Goal: Task Accomplishment & Management: Use online tool/utility

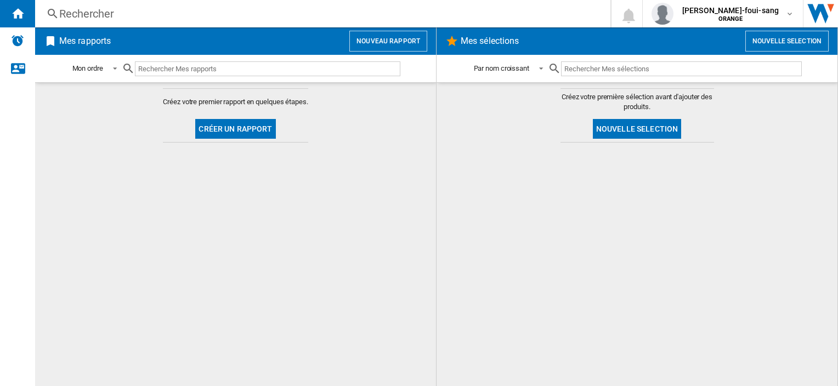
click at [230, 128] on button "Créer un rapport" at bounding box center [235, 129] width 80 height 20
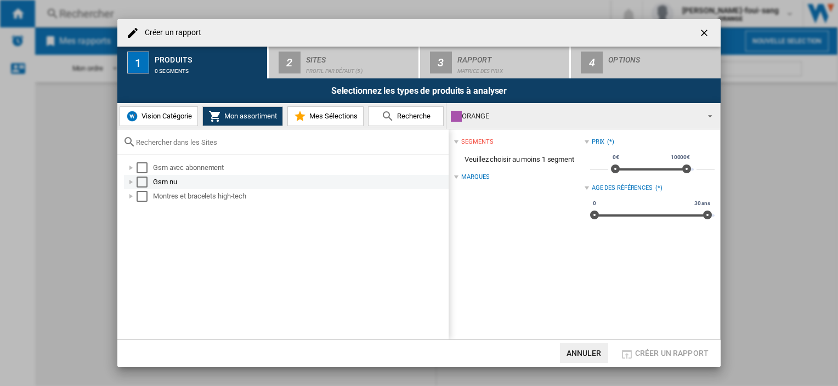
click at [150, 180] on md-checkbox "Select" at bounding box center [145, 182] width 16 height 11
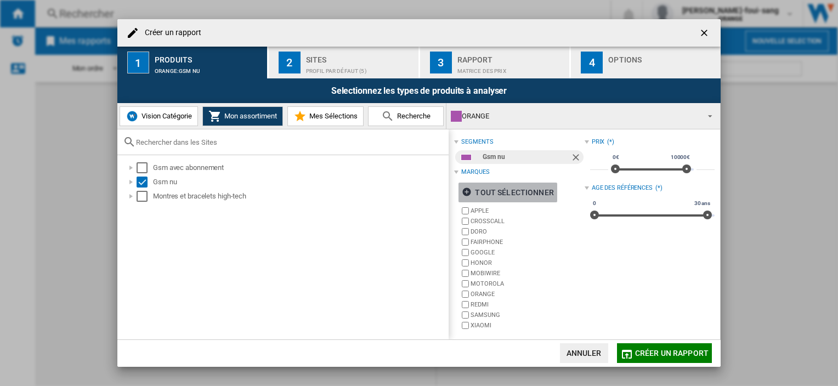
click at [468, 197] on ng-md-icon "button" at bounding box center [468, 193] width 13 height 13
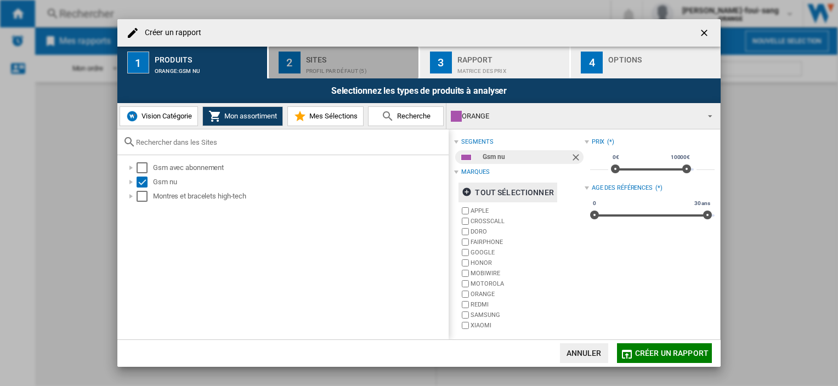
click at [341, 70] on div "Profil par défaut (5)" at bounding box center [360, 69] width 108 height 12
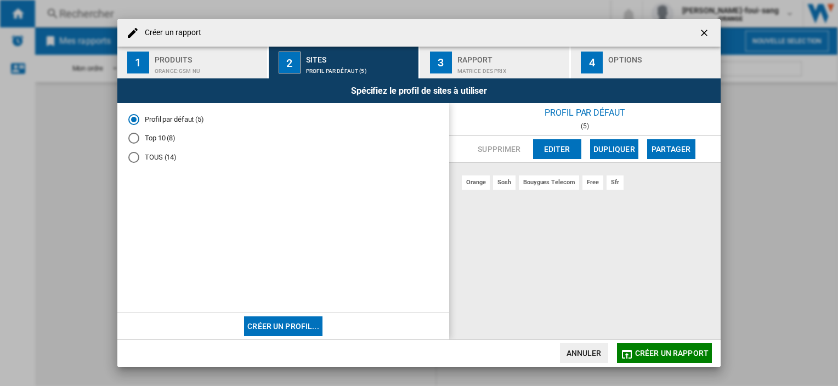
click at [138, 137] on div "Top 10 (8)" at bounding box center [133, 138] width 11 height 11
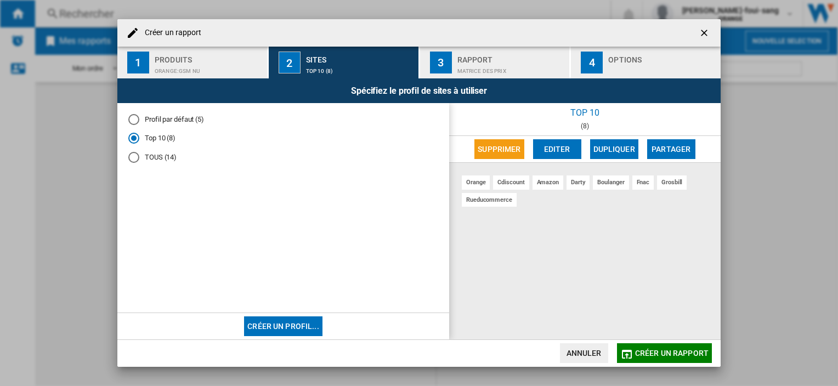
click at [148, 159] on md-radio-button "TOUS (14)" at bounding box center [283, 157] width 310 height 10
click at [159, 136] on md-radio-button "Top 10 (8)" at bounding box center [283, 138] width 310 height 10
click at [158, 118] on md-radio-button "Profil par défaut (5)" at bounding box center [283, 119] width 310 height 10
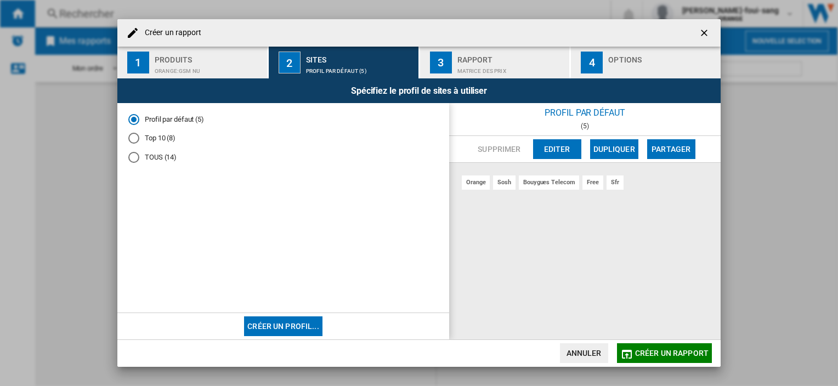
click at [566, 156] on button "Editer" at bounding box center [557, 149] width 48 height 20
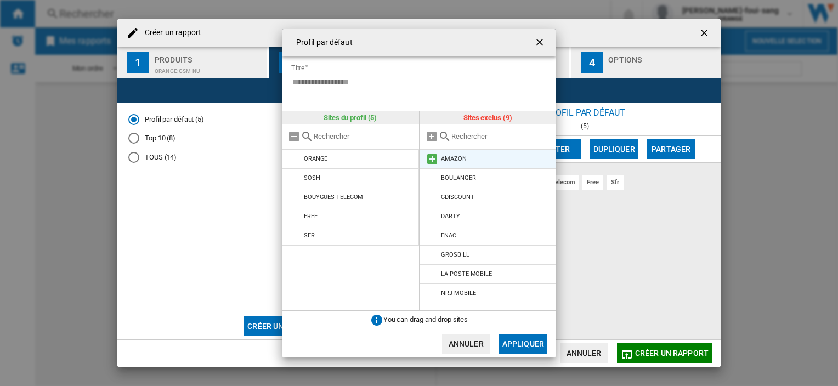
click at [432, 158] on md-icon at bounding box center [432, 158] width 13 height 13
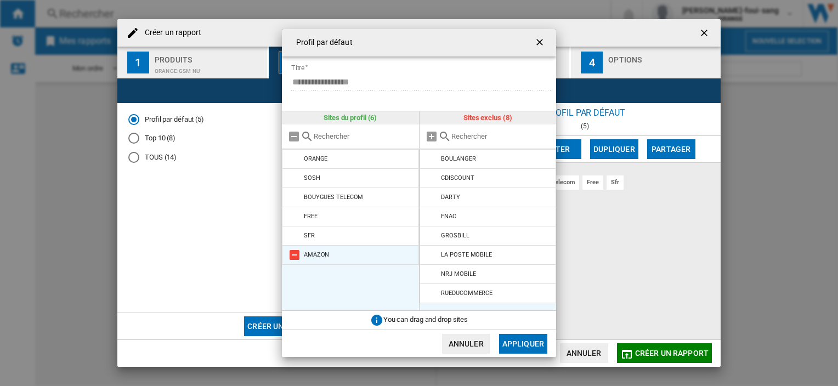
click at [294, 254] on md-icon at bounding box center [294, 254] width 13 height 13
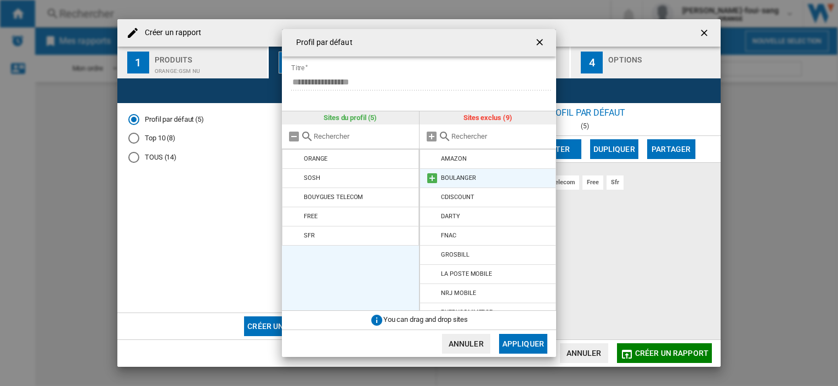
click at [432, 176] on md-icon at bounding box center [432, 178] width 13 height 13
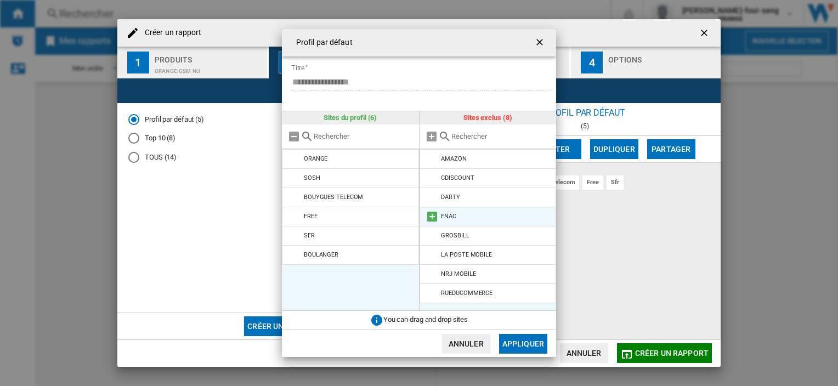
click at [432, 216] on md-icon at bounding box center [432, 216] width 13 height 13
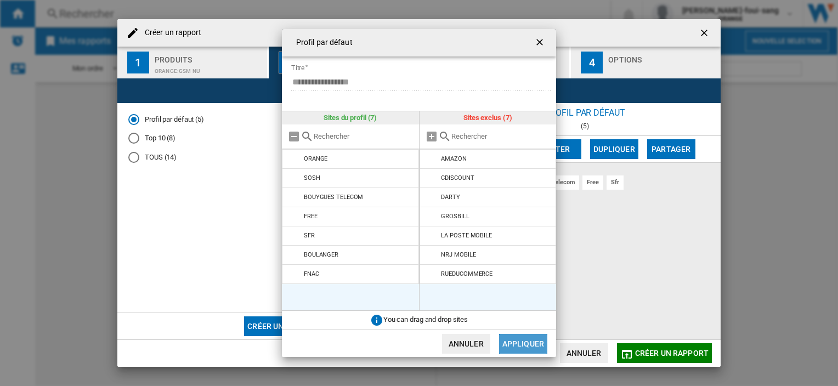
click at [530, 343] on button "Appliquer" at bounding box center [523, 344] width 48 height 20
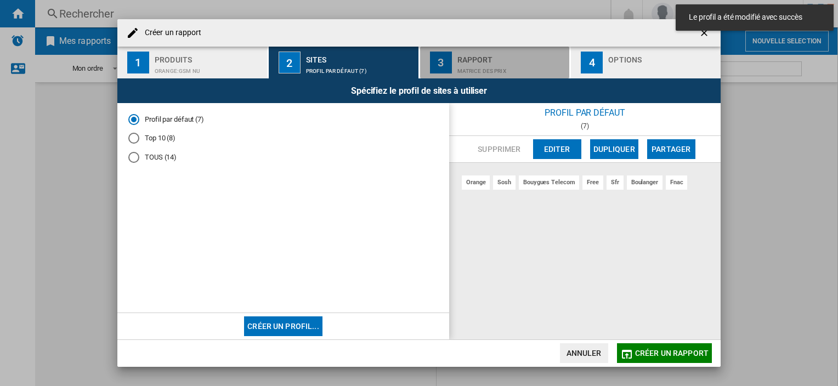
click at [494, 57] on div "Rapport" at bounding box center [511, 57] width 108 height 12
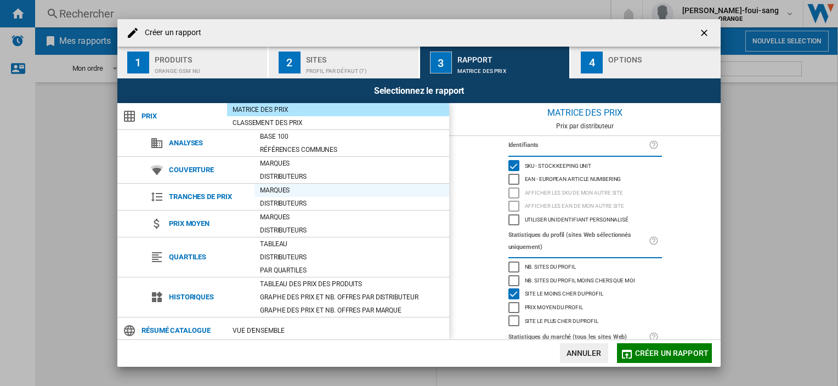
click at [265, 192] on div "Marques" at bounding box center [351, 190] width 195 height 11
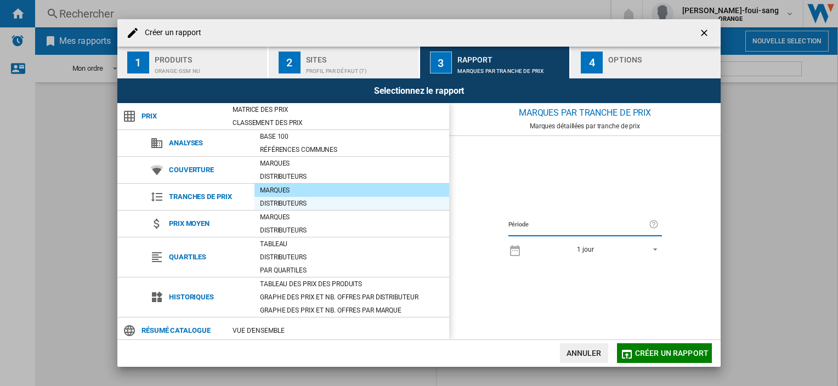
click at [274, 204] on div "Distributeurs" at bounding box center [351, 203] width 195 height 11
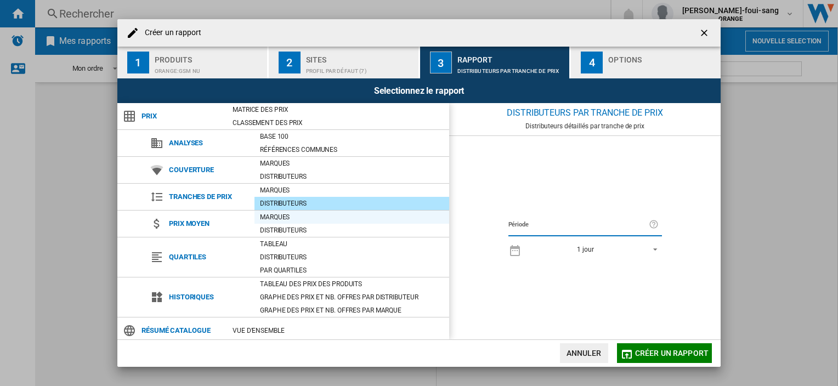
click at [265, 216] on div "Marques" at bounding box center [351, 217] width 195 height 11
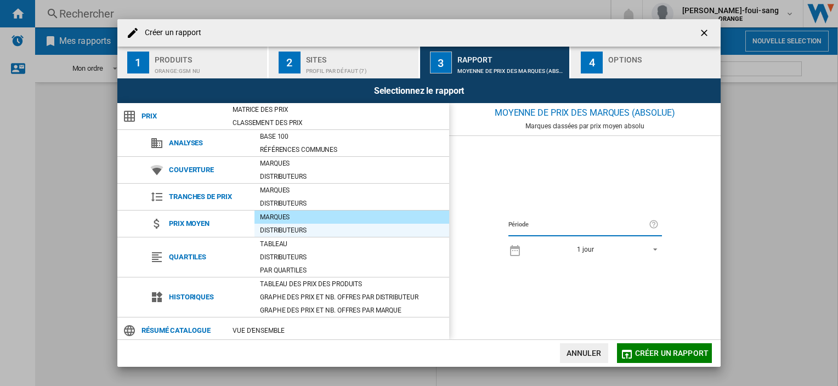
click at [271, 234] on div "Distributeurs" at bounding box center [351, 230] width 195 height 11
click at [271, 221] on div "Marques" at bounding box center [351, 217] width 195 height 11
click at [590, 246] on div "1 jour" at bounding box center [585, 250] width 16 height 8
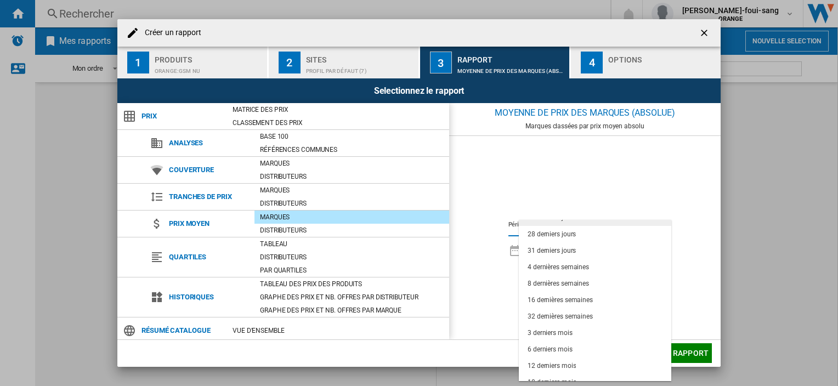
scroll to position [69, 0]
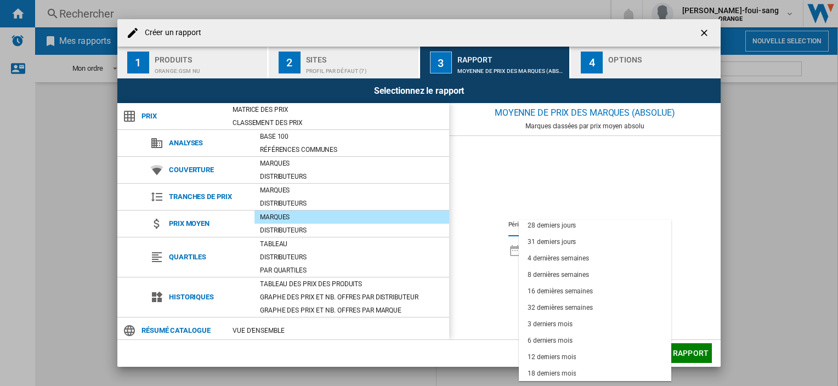
click at [708, 238] on md-backdrop at bounding box center [419, 193] width 838 height 386
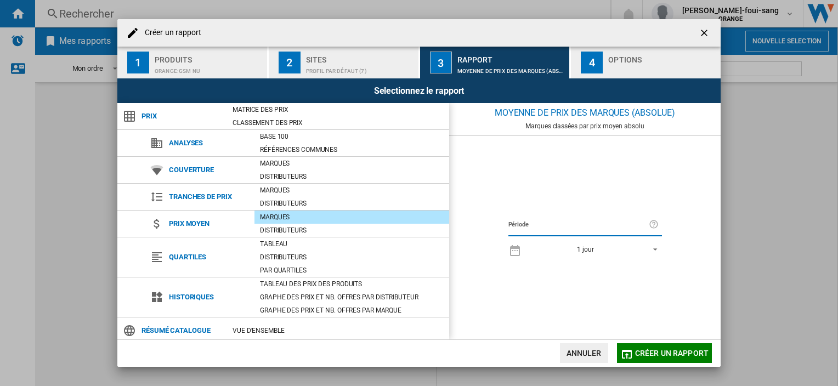
click at [627, 225] on label "Période" at bounding box center [578, 225] width 140 height 12
click at [580, 224] on label "Période" at bounding box center [578, 225] width 140 height 12
click at [584, 251] on div "1 jour" at bounding box center [585, 250] width 16 height 8
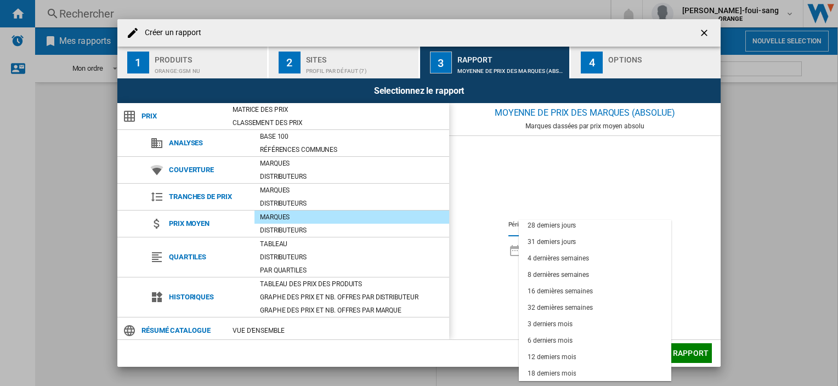
click at [685, 225] on md-backdrop at bounding box center [419, 193] width 838 height 386
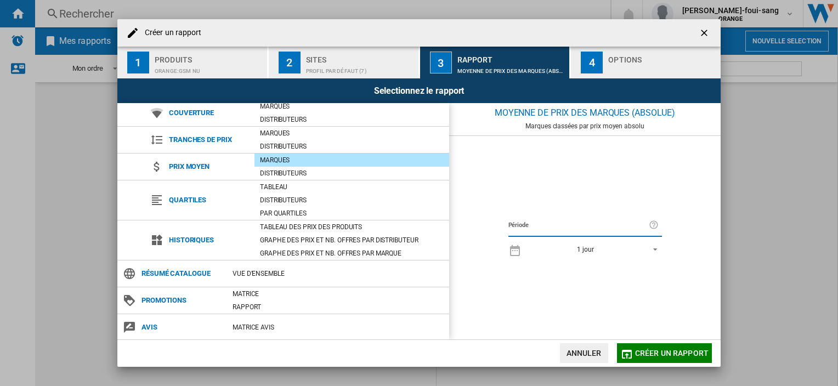
scroll to position [0, 0]
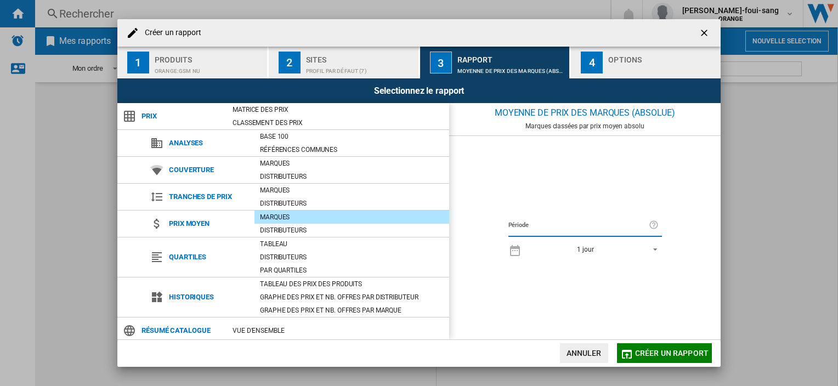
click at [632, 247] on span "1 jour" at bounding box center [585, 249] width 115 height 9
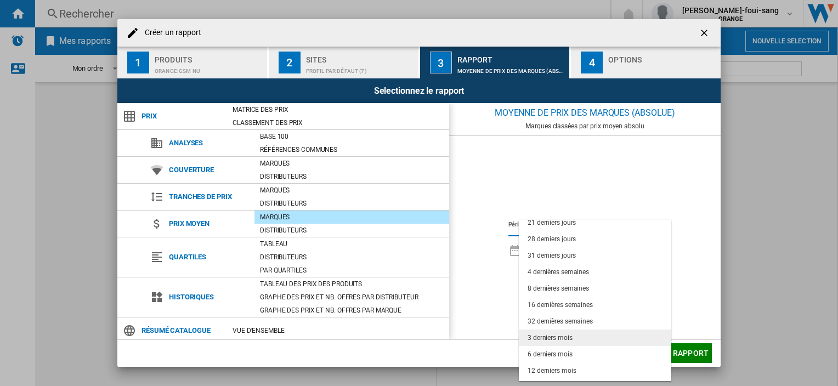
scroll to position [69, 0]
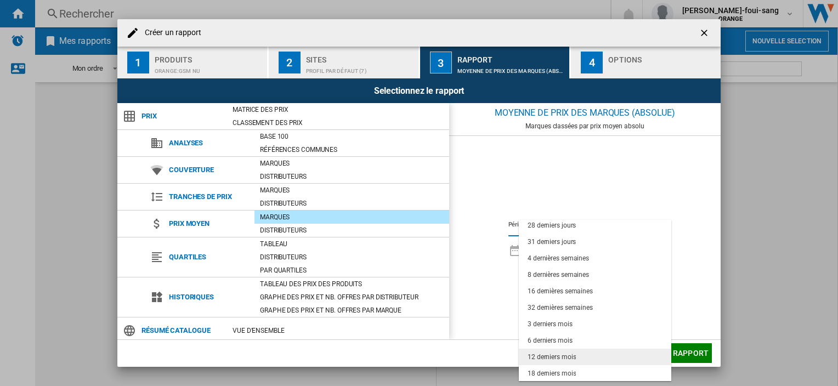
click at [560, 353] on div "12 derniers mois" at bounding box center [552, 357] width 48 height 9
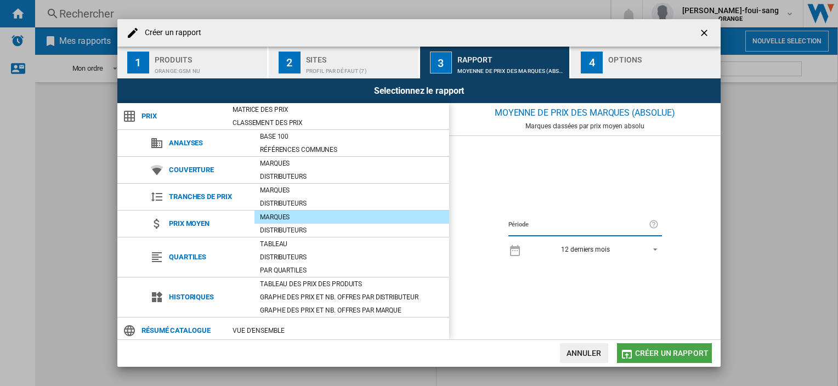
click at [659, 351] on span "Créer un rapport" at bounding box center [671, 353] width 73 height 9
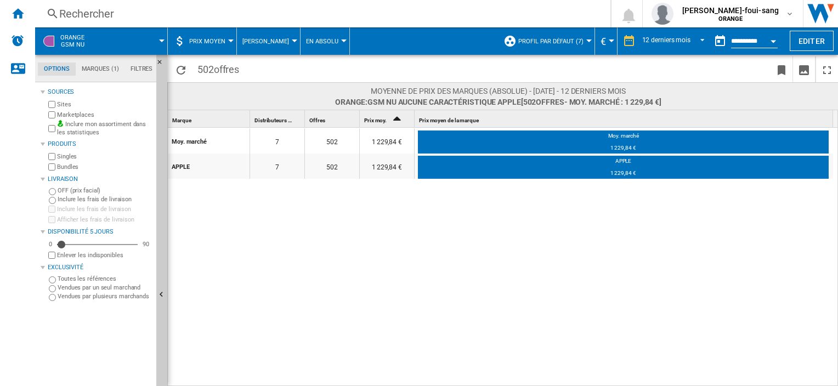
click at [208, 38] on span "Prix moyen" at bounding box center [207, 41] width 36 height 7
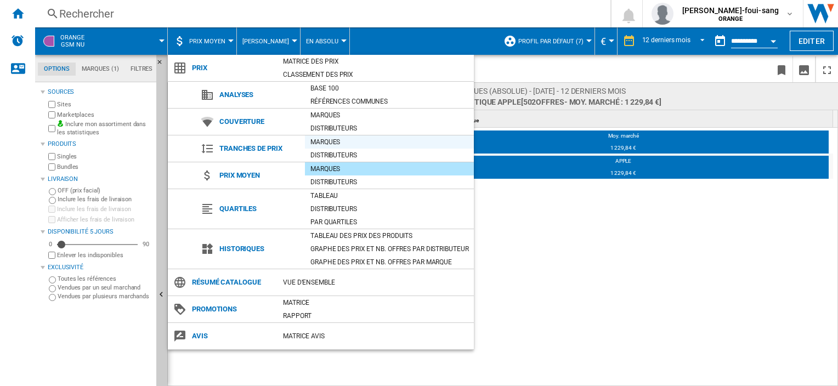
click at [322, 144] on div "Marques" at bounding box center [389, 142] width 169 height 11
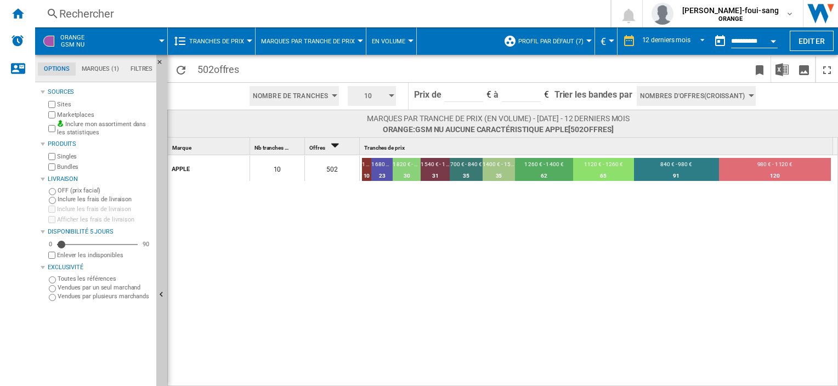
click at [235, 41] on span "Tranches de prix" at bounding box center [216, 41] width 55 height 7
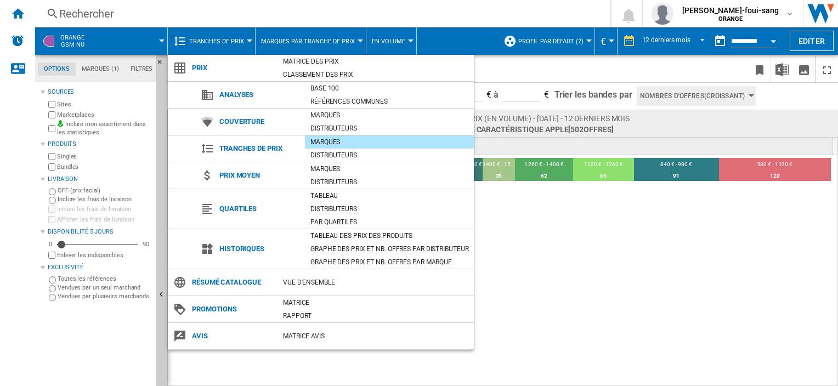
click at [235, 41] on md-backdrop at bounding box center [419, 193] width 838 height 386
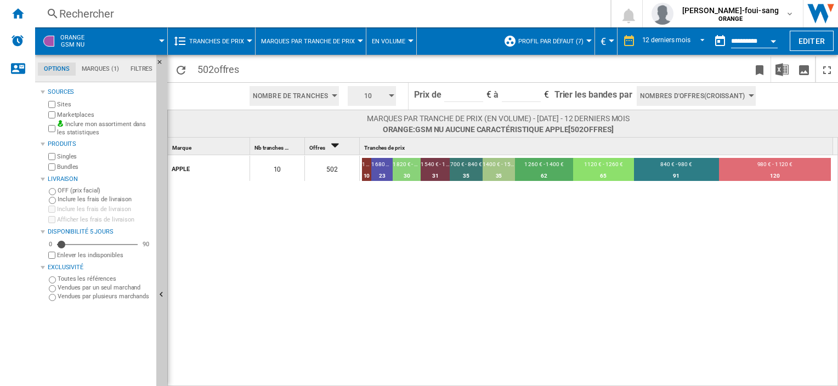
click at [206, 36] on button "Tranches de prix" at bounding box center [219, 40] width 60 height 27
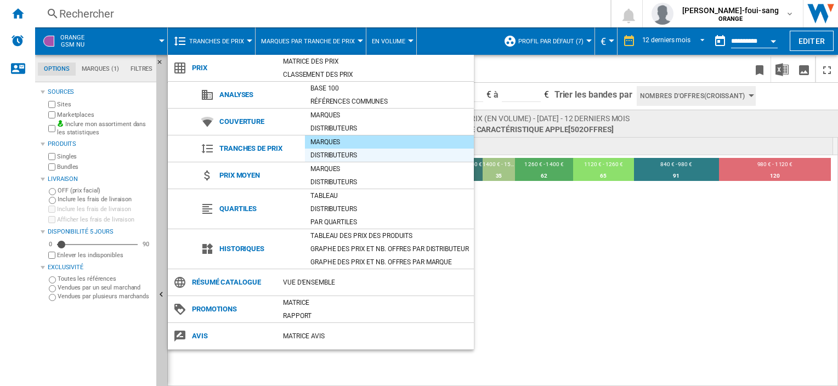
click at [332, 151] on div "Distributeurs" at bounding box center [389, 155] width 169 height 11
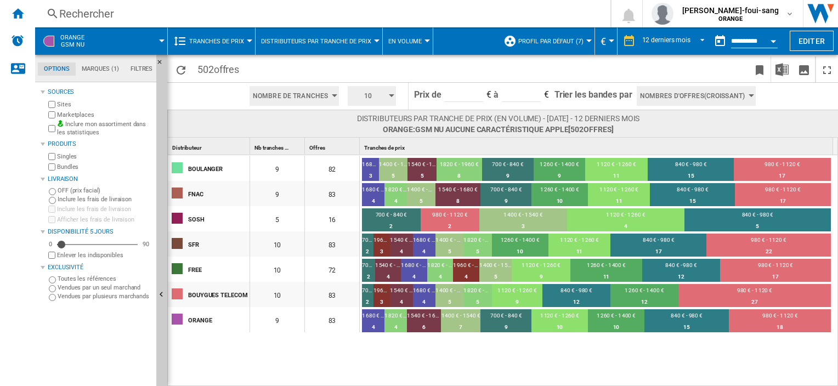
click at [291, 35] on button "Distributeurs par tranche de prix" at bounding box center [319, 40] width 116 height 27
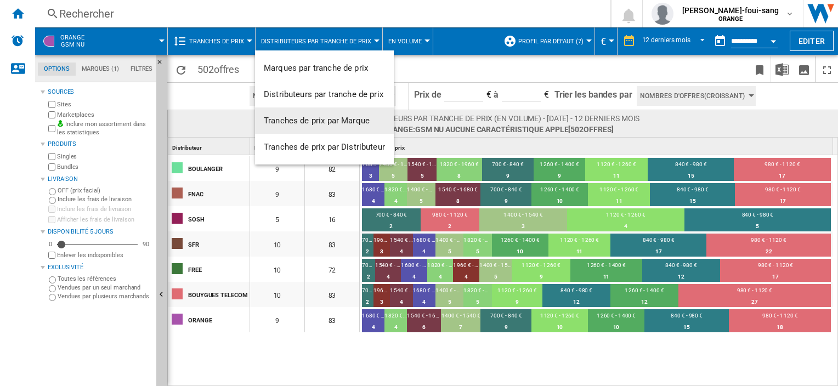
click at [292, 128] on button "Tranches de prix par Marque" at bounding box center [324, 120] width 139 height 26
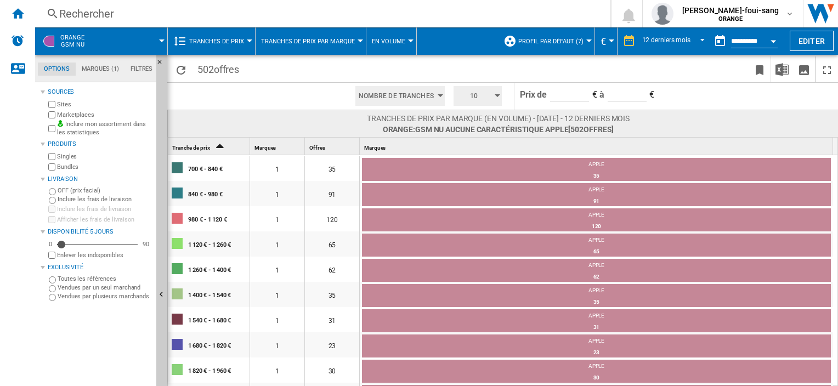
click at [395, 38] on span "En volume" at bounding box center [388, 41] width 33 height 7
click at [387, 41] on md-backdrop at bounding box center [419, 193] width 838 height 386
click at [220, 36] on button "Tranches de prix" at bounding box center [219, 40] width 60 height 27
